Goal: Information Seeking & Learning: Learn about a topic

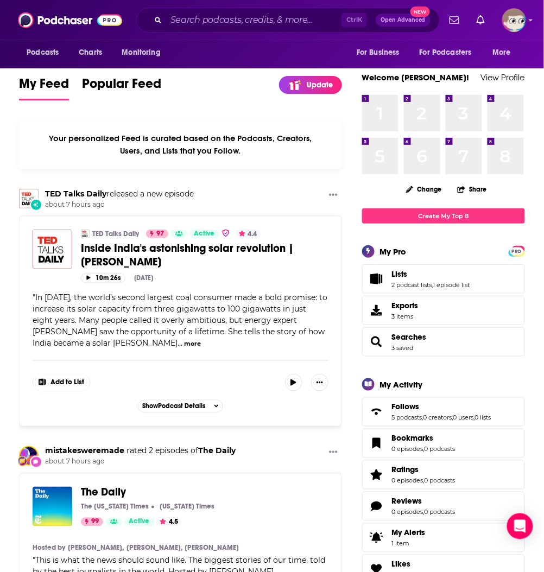
click at [276, 30] on div "Ctrl K Open Advanced New" at bounding box center [288, 20] width 304 height 25
click at [275, 24] on input "Search podcasts, credits, & more..." at bounding box center [253, 19] width 175 height 17
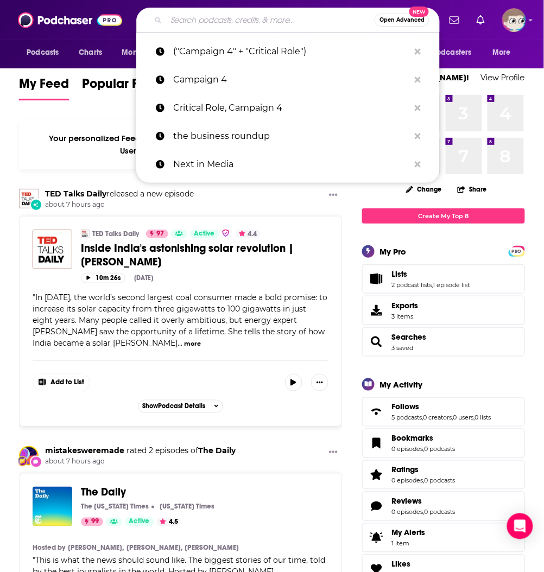
paste input "3BlackGeeks"
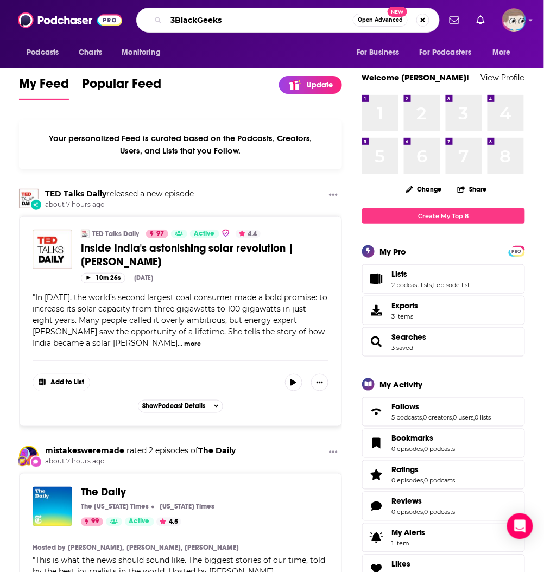
type input "3BlackGeeks"
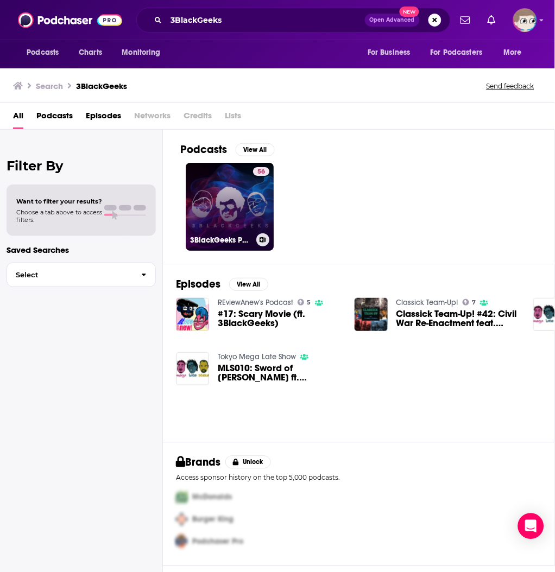
click at [211, 187] on link "56 3BlackGeeks Podcast" at bounding box center [230, 207] width 88 height 88
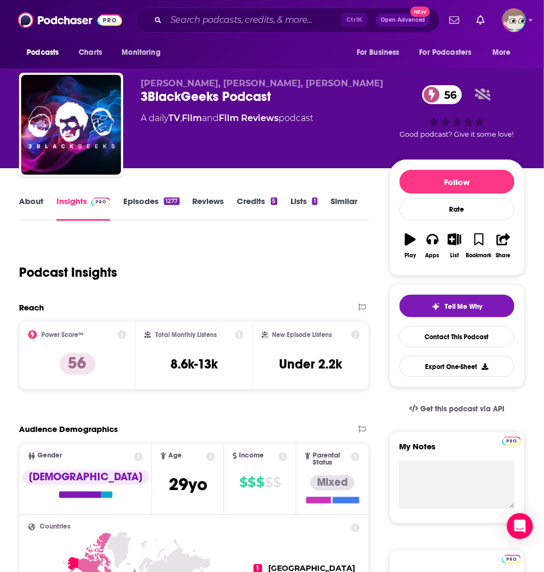
click at [20, 200] on link "About" at bounding box center [31, 208] width 24 height 25
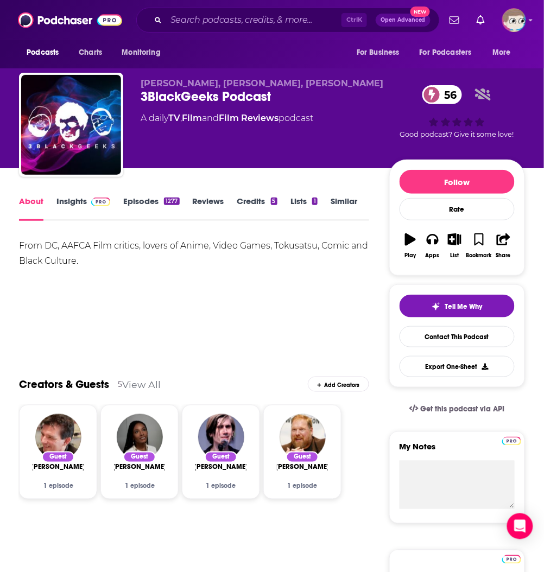
click at [96, 248] on div "From DC, AAFCA Film critics, lovers of Anime, Video Games, Tokusatsu, Comic and…" at bounding box center [194, 253] width 350 height 30
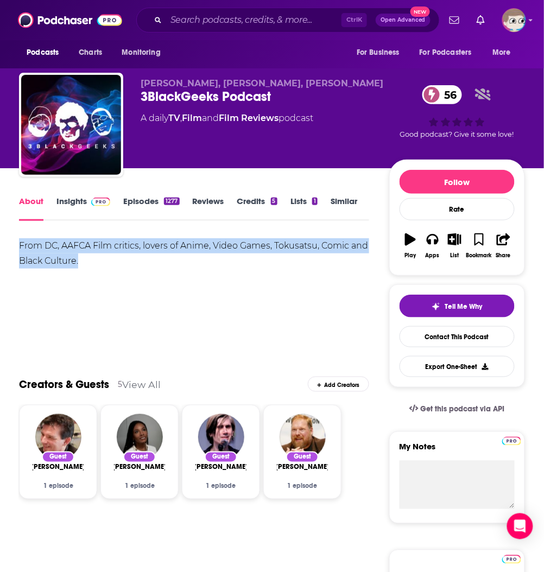
click at [96, 248] on div "From DC, AAFCA Film critics, lovers of Anime, Video Games, Tokusatsu, Comic and…" at bounding box center [194, 253] width 350 height 30
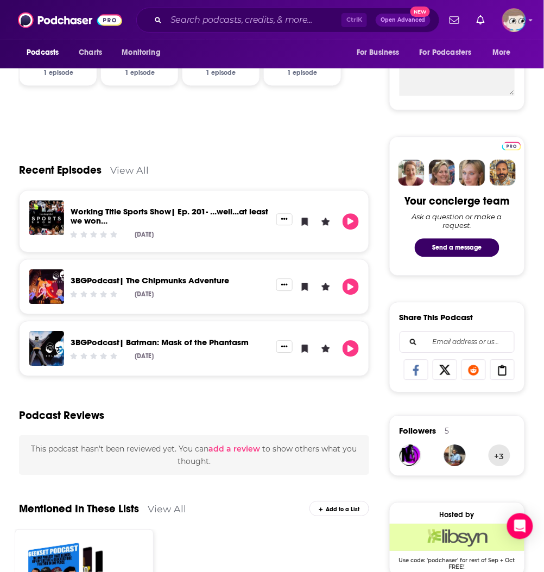
scroll to position [434, 0]
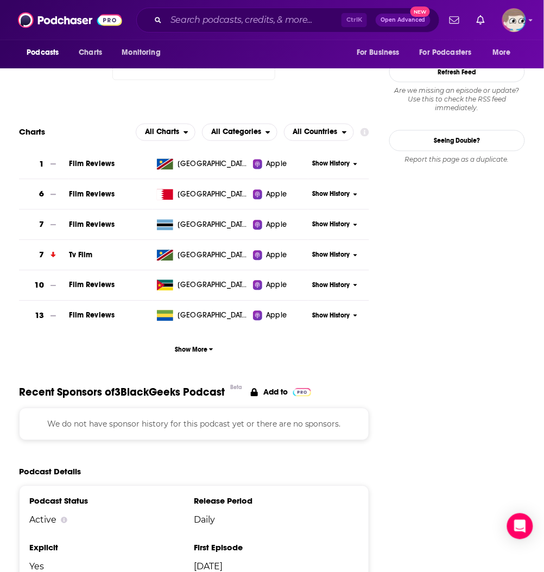
scroll to position [1187, 0]
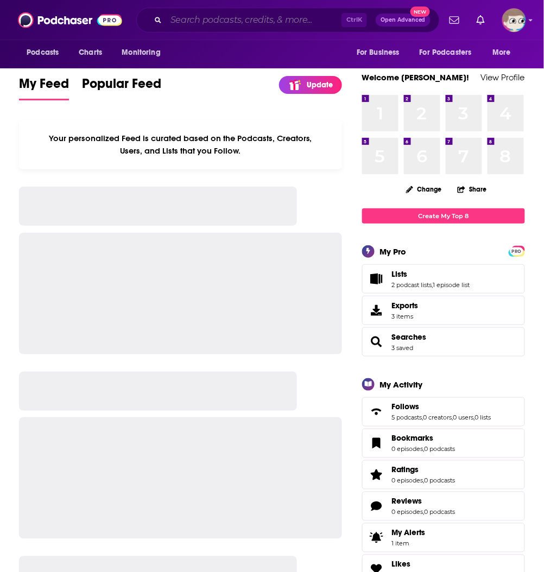
click at [207, 22] on input "Search podcasts, credits, & more..." at bounding box center [253, 19] width 175 height 17
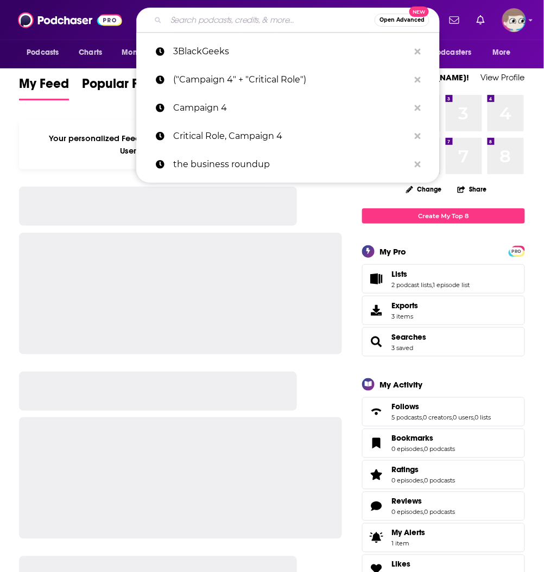
paste input "73 Questions"
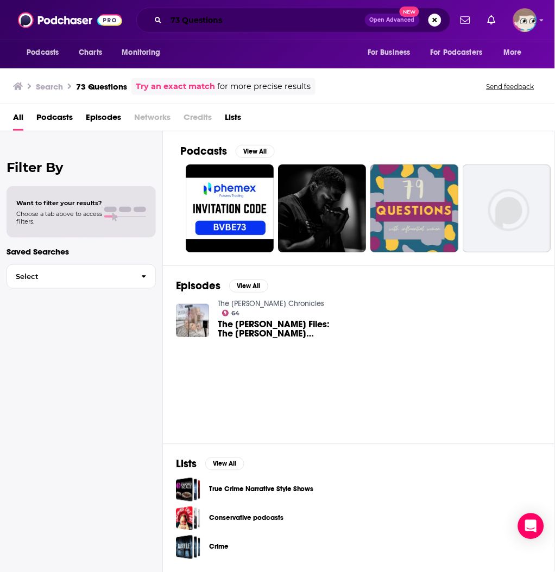
click at [180, 17] on input "73 Questions" at bounding box center [265, 19] width 199 height 17
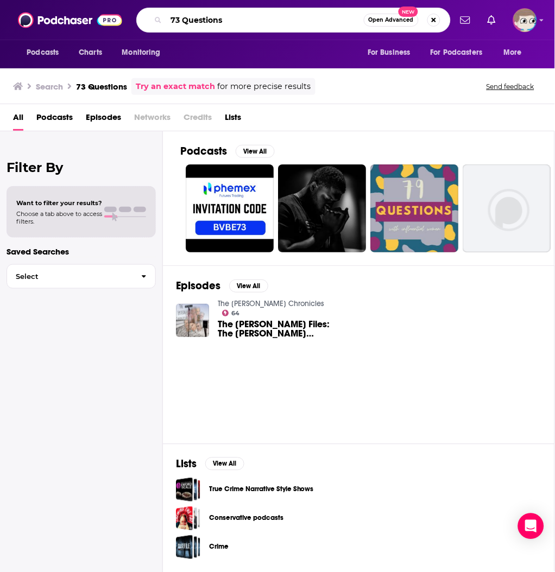
click at [180, 17] on input "73 Questions" at bounding box center [265, 19] width 198 height 17
paste input "CALL HER DADDY"
type input "CALL HER DADDY"
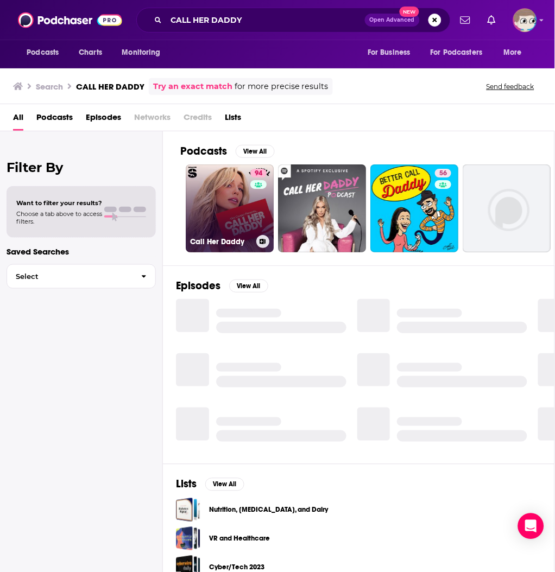
click at [231, 216] on link "94 Call Her Daddy" at bounding box center [230, 209] width 88 height 88
